Goal: Transaction & Acquisition: Obtain resource

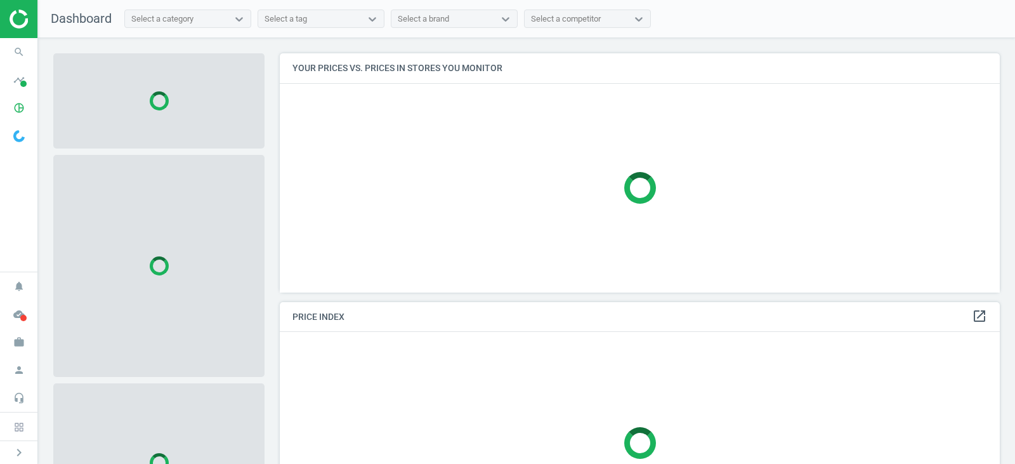
scroll to position [258, 730]
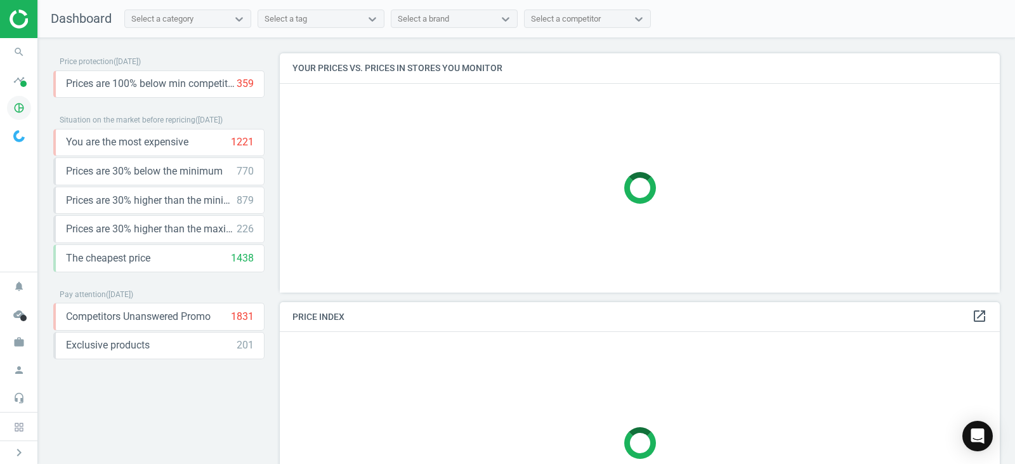
click at [17, 107] on icon "pie_chart_outlined" at bounding box center [19, 108] width 24 height 24
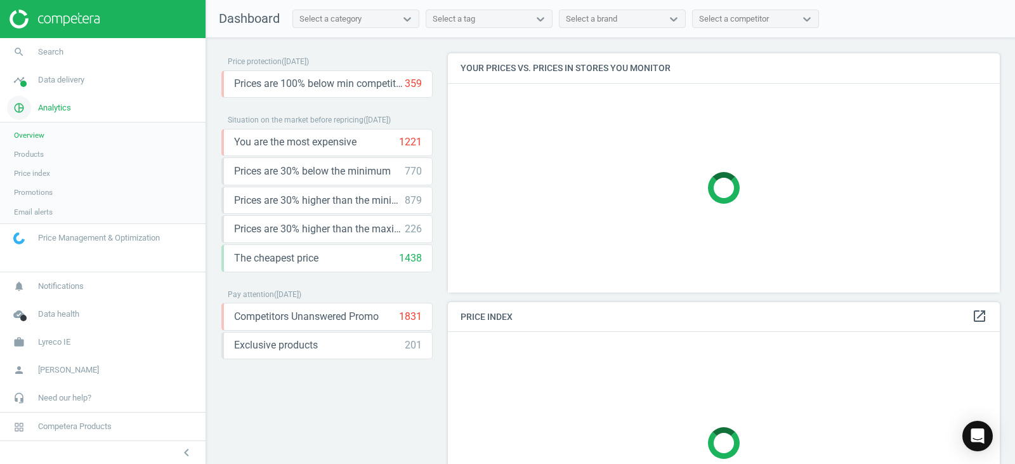
scroll to position [258, 562]
click at [30, 156] on span "Products" at bounding box center [29, 154] width 30 height 10
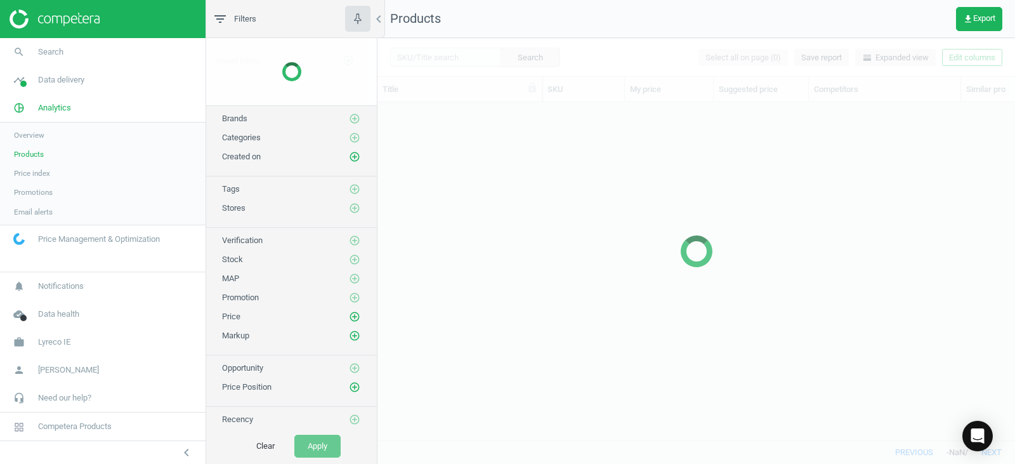
scroll to position [318, 628]
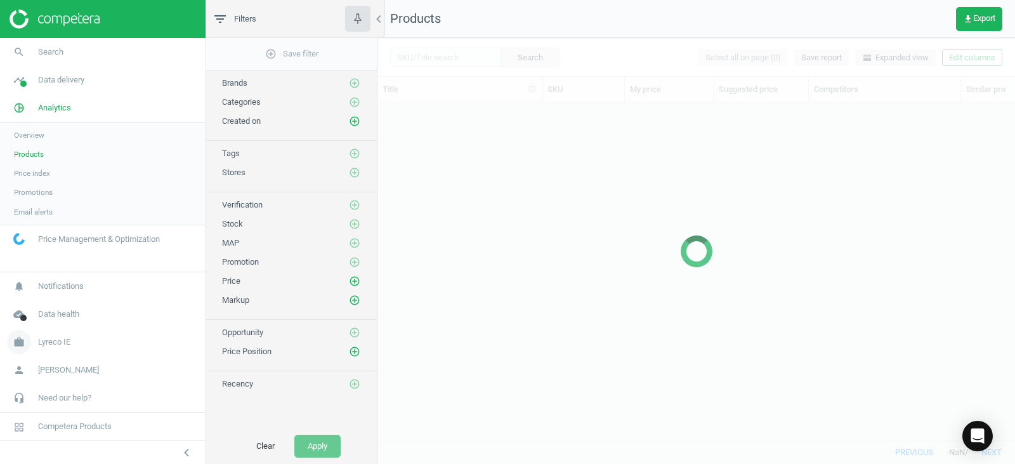
click at [54, 342] on span "Lyreco IE" at bounding box center [54, 341] width 32 height 11
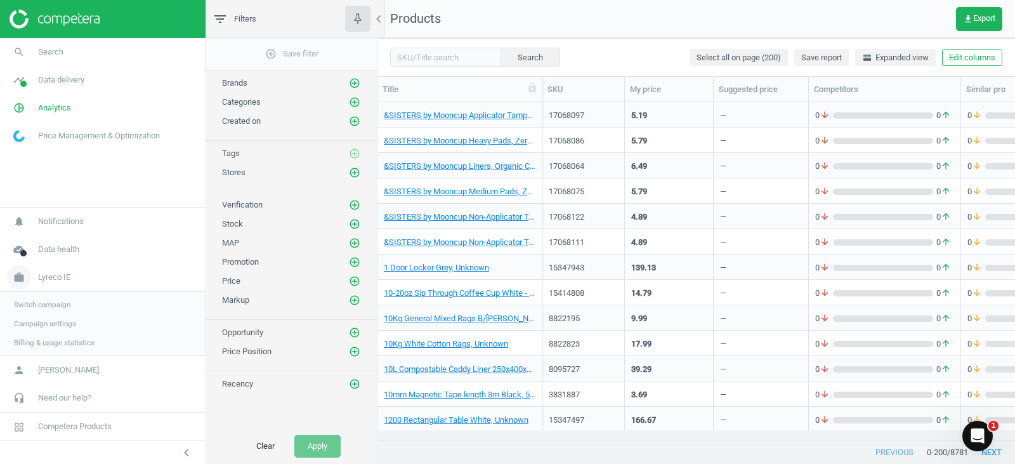
scroll to position [0, 0]
click at [56, 304] on span "Switch campaign" at bounding box center [42, 304] width 56 height 10
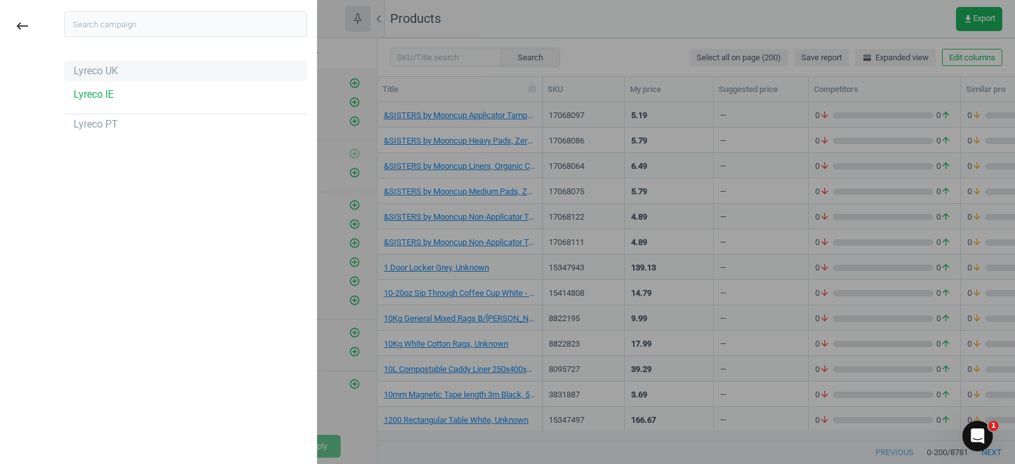
click at [105, 68] on div "Lyreco UK" at bounding box center [96, 71] width 44 height 14
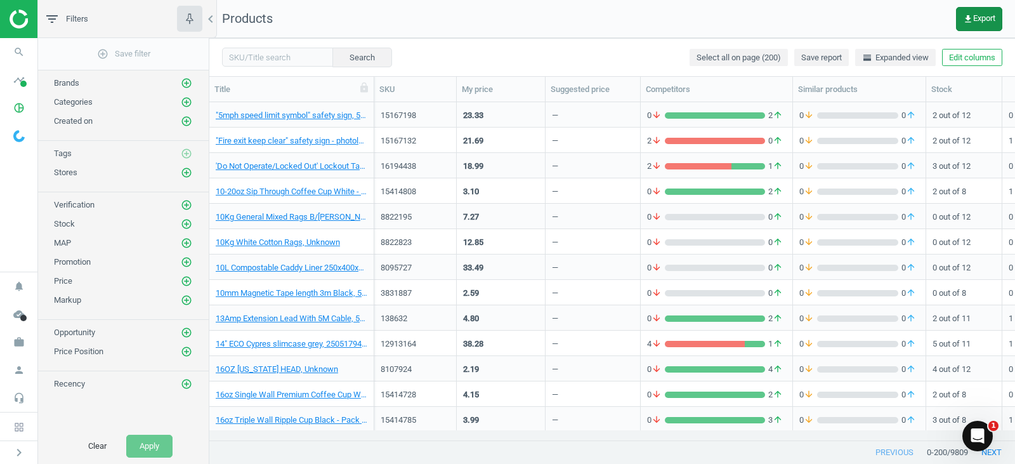
click at [974, 20] on span "get_app Export" at bounding box center [979, 19] width 32 height 10
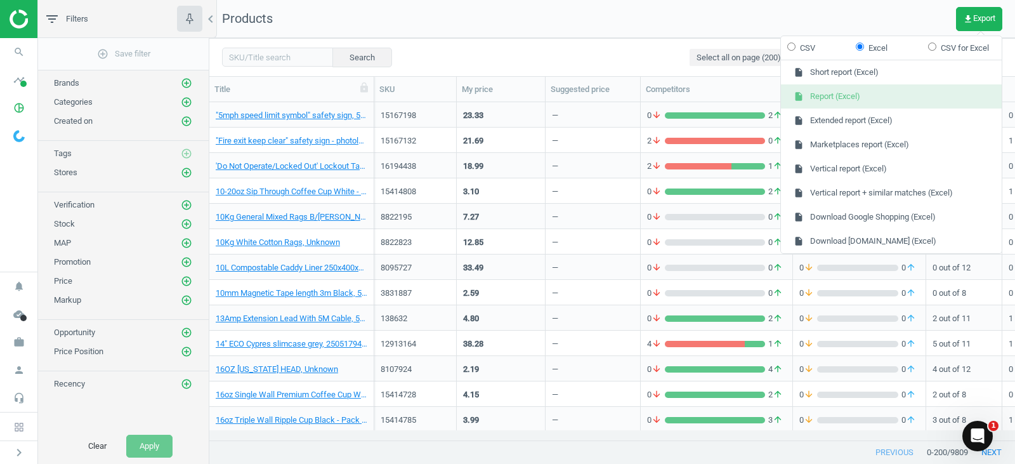
click at [835, 93] on button "insert_drive_file Report (Excel)" at bounding box center [891, 96] width 221 height 24
